Goal: Transaction & Acquisition: Purchase product/service

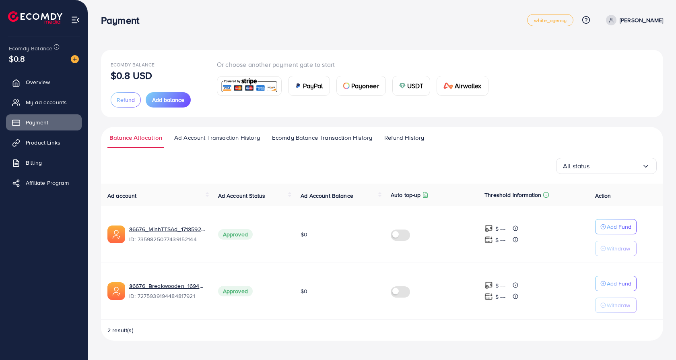
click at [420, 87] on span "USDT" at bounding box center [415, 86] width 16 height 10
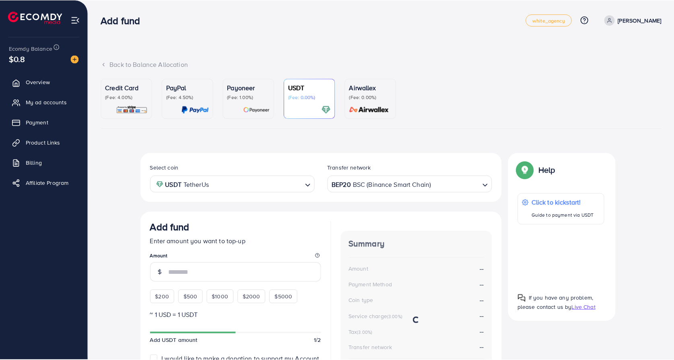
scroll to position [86, 0]
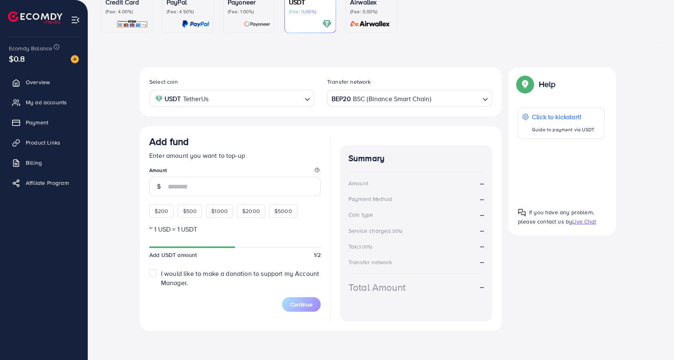
click at [216, 98] on input "Search for option" at bounding box center [256, 98] width 91 height 12
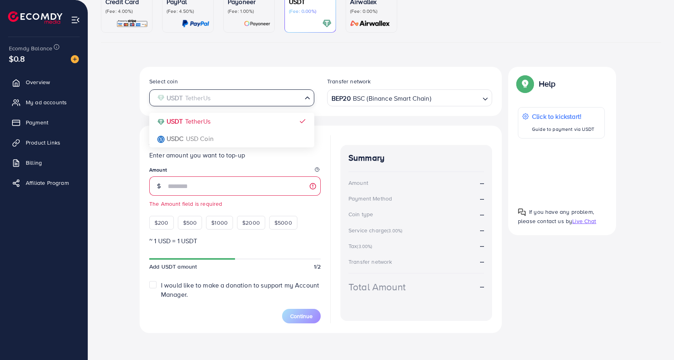
click at [111, 174] on div "Select coin USDT TetherUs Loading... USDT TetherUs USDC USD Coin Transfer netwo…" at bounding box center [381, 203] width 560 height 272
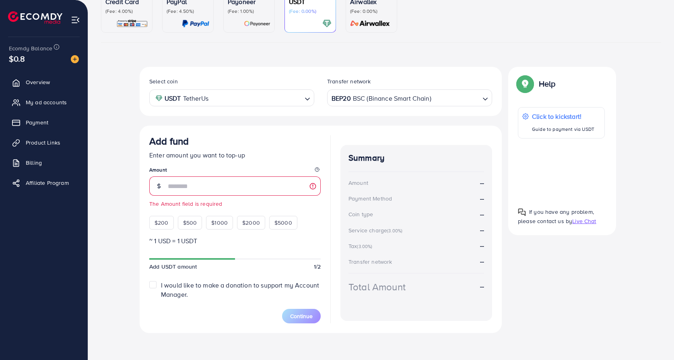
scroll to position [88, 0]
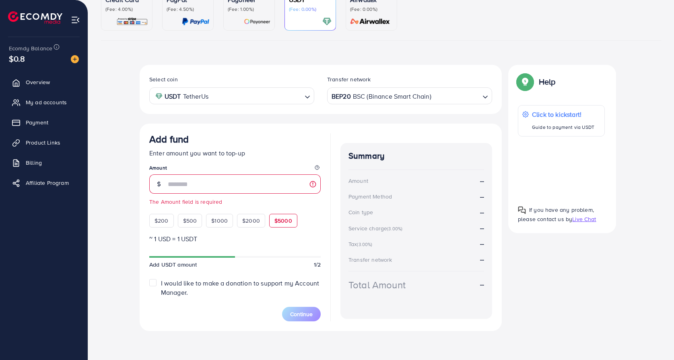
click at [282, 222] on span "$5000" at bounding box center [283, 220] width 18 height 8
type input "****"
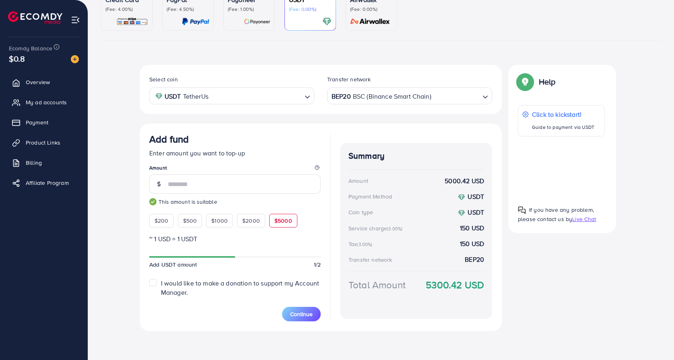
click at [161, 284] on label "I would like to make a donation to support my Account Manager." at bounding box center [241, 287] width 160 height 19
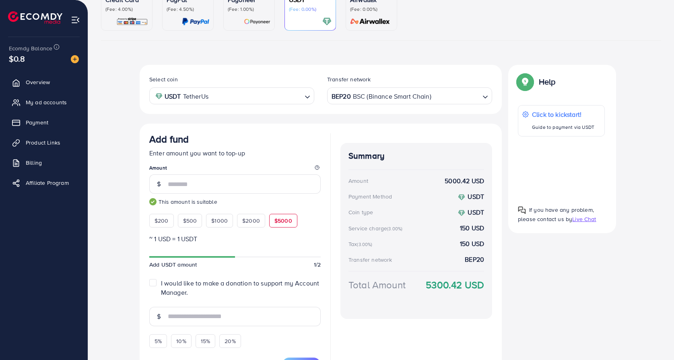
click at [161, 284] on label "I would like to make a donation to support my Account Manager." at bounding box center [241, 287] width 160 height 19
type input "*"
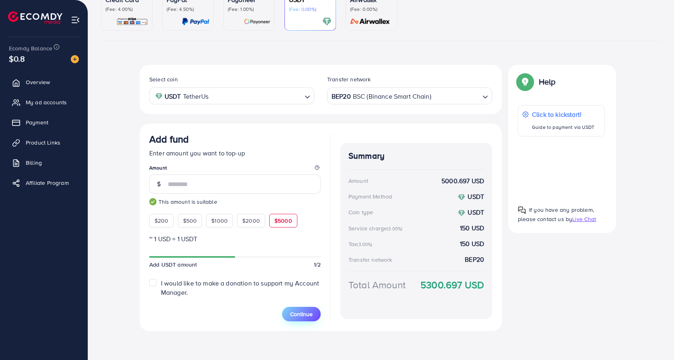
click at [311, 311] on span "Continue" at bounding box center [301, 314] width 23 height 8
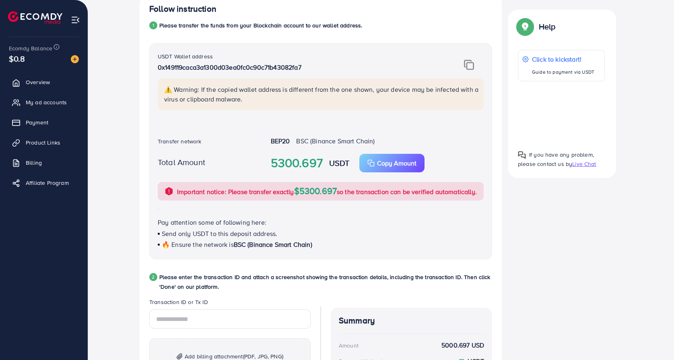
scroll to position [161, 0]
